Goal: Information Seeking & Learning: Check status

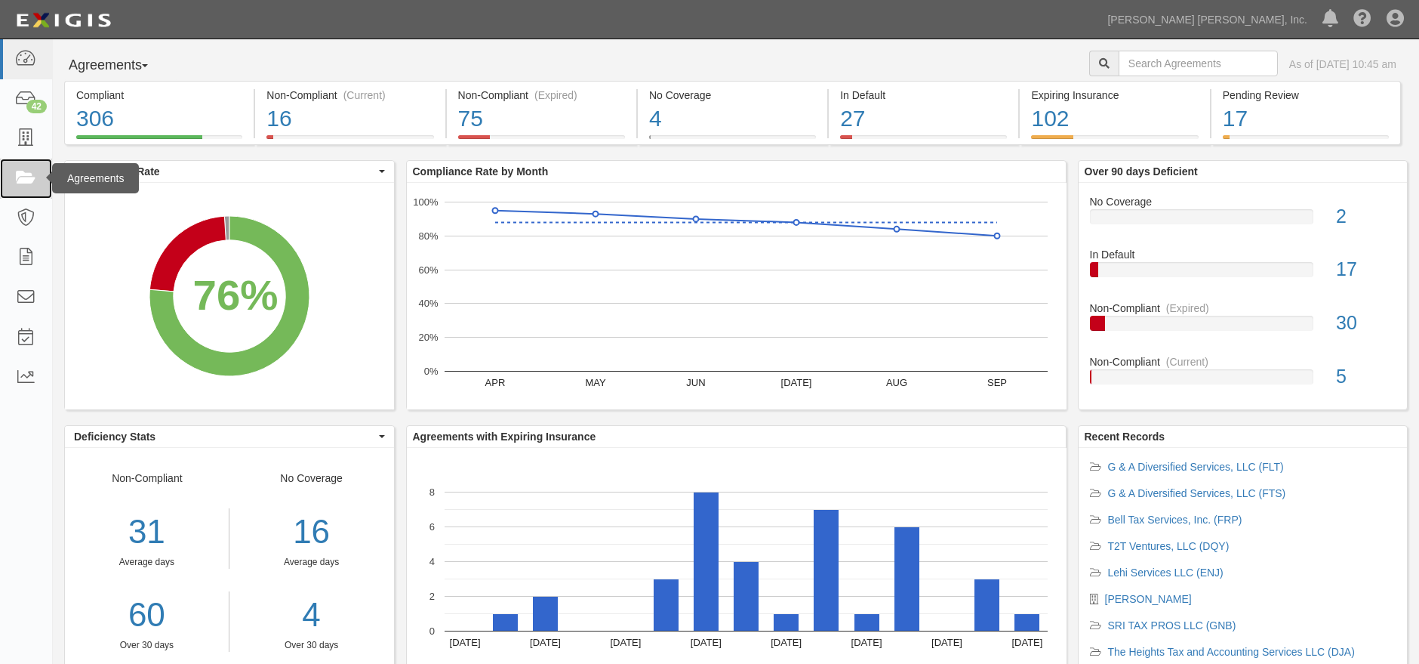
click at [28, 177] on icon at bounding box center [25, 178] width 21 height 17
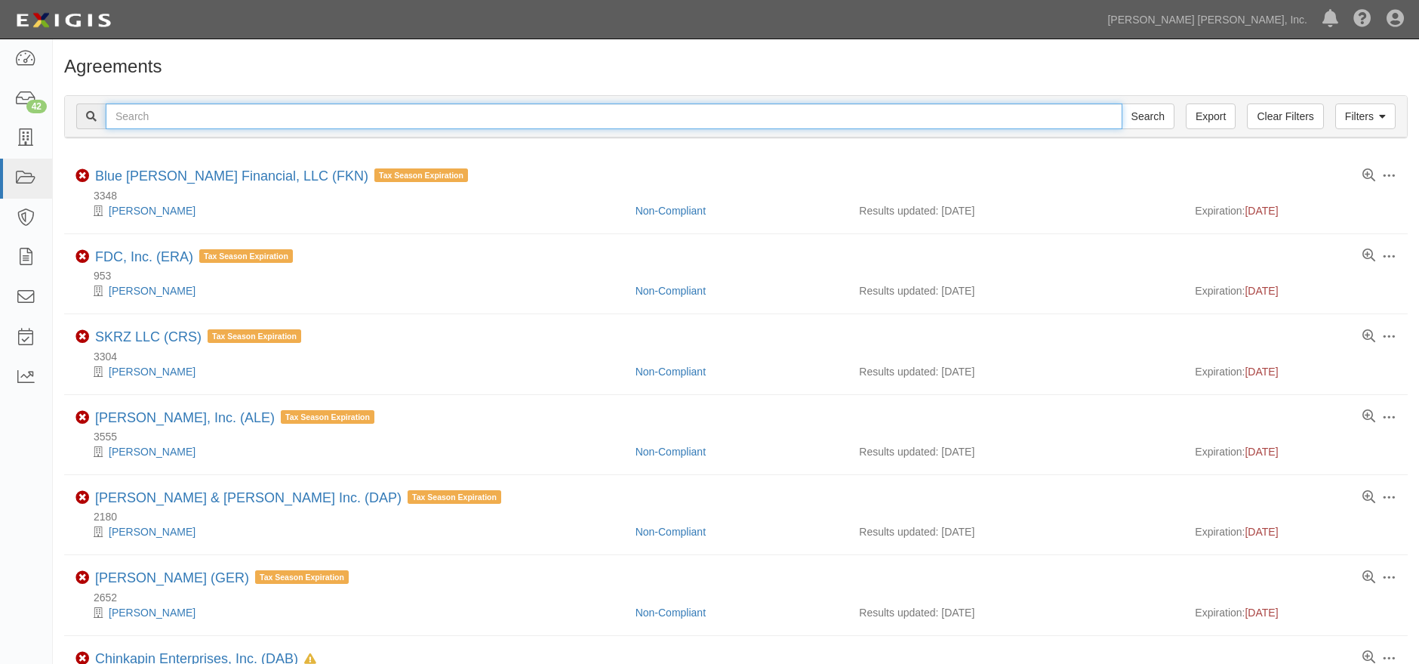
click at [209, 109] on input "text" at bounding box center [614, 116] width 1017 height 26
type input "mid south"
click at [1122, 103] on input "Search" at bounding box center [1148, 116] width 53 height 26
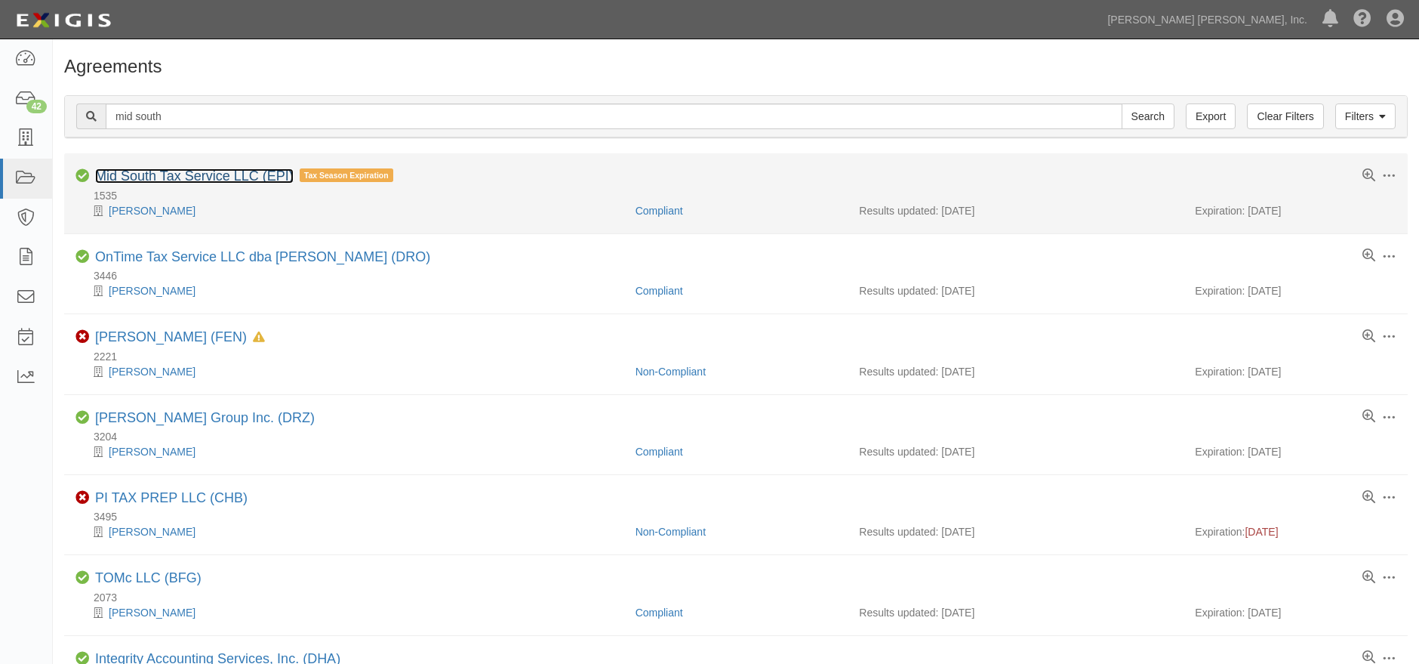
click at [207, 177] on link "Mid South Tax Service LLC (EPI)" at bounding box center [194, 175] width 199 height 15
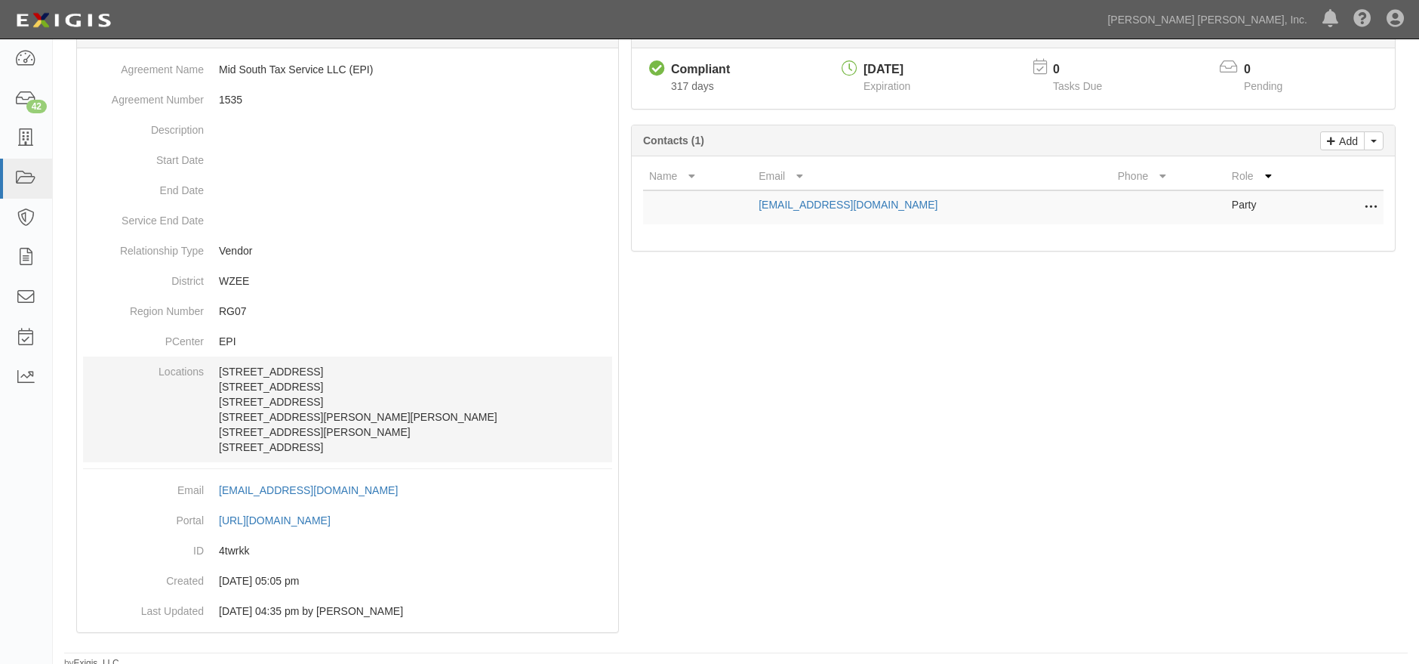
scroll to position [177, 0]
